Goal: Task Accomplishment & Management: Use online tool/utility

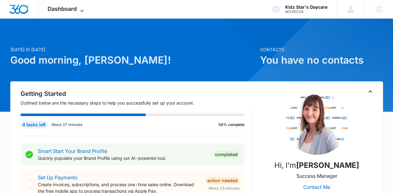
click at [69, 9] on span "Dashboard" at bounding box center [62, 9] width 29 height 7
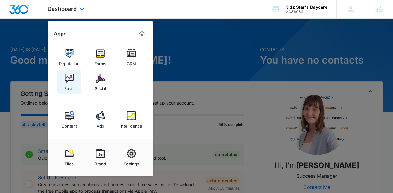
click at [75, 82] on link "Email" at bounding box center [69, 83] width 24 height 24
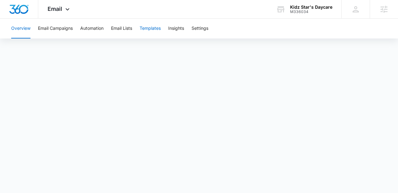
click at [157, 31] on button "Templates" at bounding box center [149, 29] width 21 height 20
click at [130, 27] on button "Email Lists" at bounding box center [121, 29] width 21 height 20
click at [151, 26] on button "Templates" at bounding box center [149, 29] width 21 height 20
